Goal: Check status: Check status

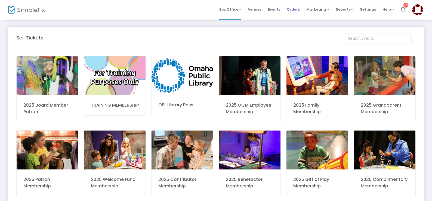
click at [293, 9] on span "Orders" at bounding box center [292, 9] width 13 height 14
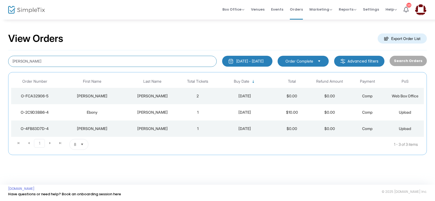
drag, startPoint x: 47, startPoint y: 59, endPoint x: 0, endPoint y: 48, distance: 48.4
click at [0, 48] on div "View Orders Export Order List [PERSON_NAME] [DATE] - [DATE] Last 30 Days [DATE]…" at bounding box center [217, 96] width 435 height 155
type input "[PERSON_NAME]"
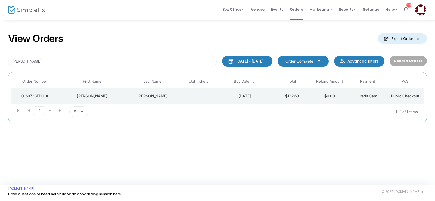
click at [153, 89] on td "[PERSON_NAME]" at bounding box center [152, 96] width 53 height 16
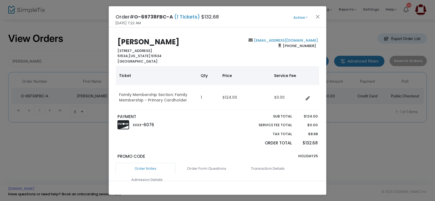
scroll to position [27, 0]
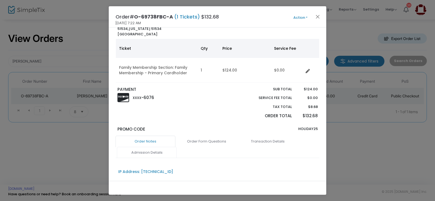
click at [146, 152] on link "Admission Details" at bounding box center [147, 152] width 60 height 11
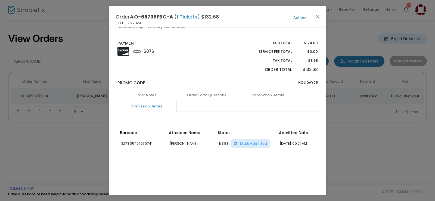
drag, startPoint x: 212, startPoint y: 160, endPoint x: 308, endPoint y: 168, distance: 96.6
click at [308, 168] on div "Order Notes Order Form Questions Transaction Details Admission Details IP Addre…" at bounding box center [218, 133] width 204 height 88
click at [220, 171] on div "Order Notes Order Form Questions Transaction Details Admission Details IP Addre…" at bounding box center [218, 133] width 204 height 88
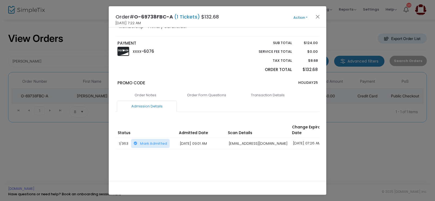
scroll to position [0, 111]
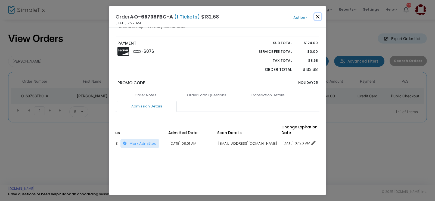
click at [317, 17] on button "Close" at bounding box center [317, 16] width 7 height 7
